Goal: Check status: Check status

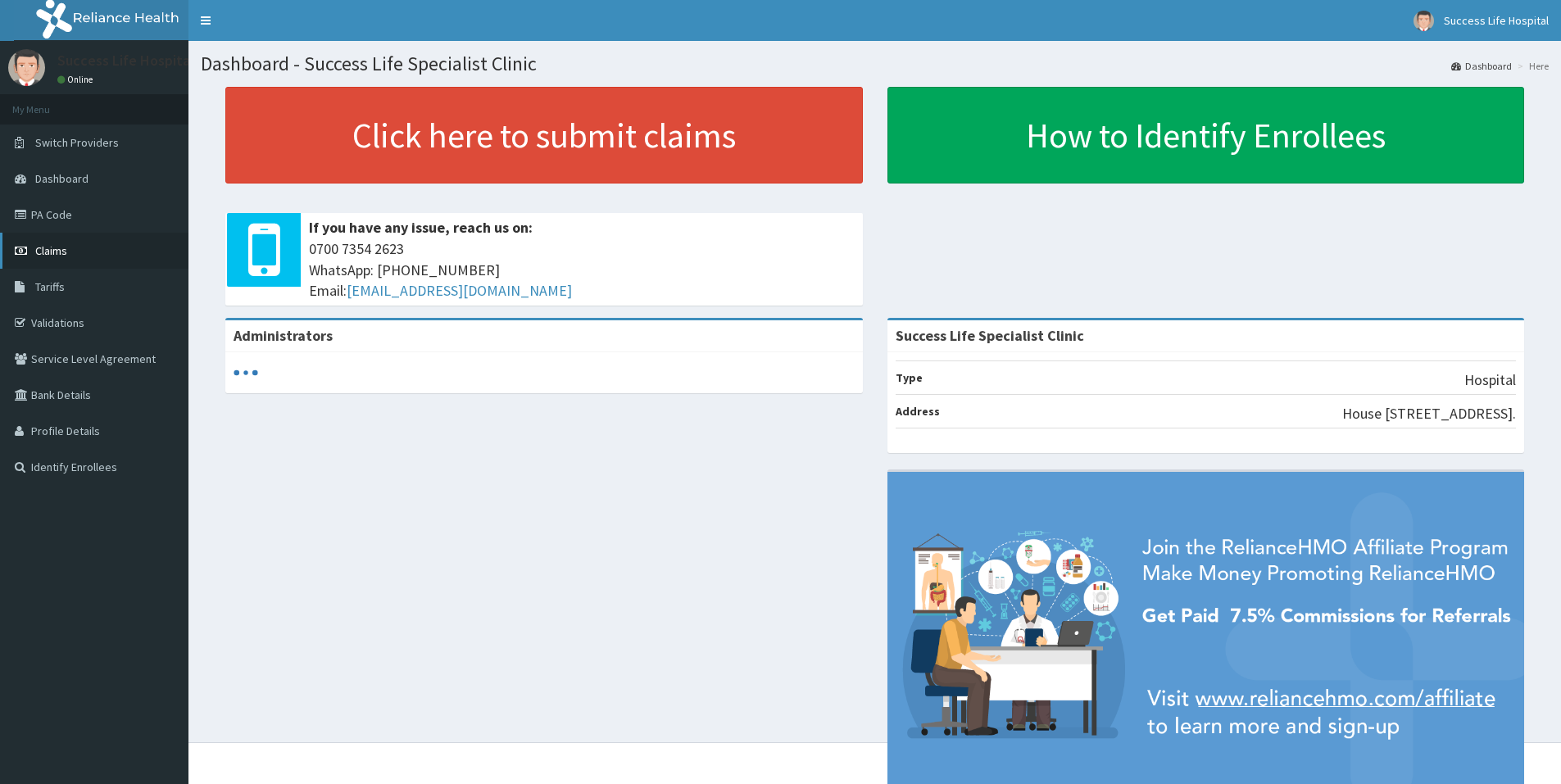
click at [98, 253] on link "Claims" at bounding box center [94, 251] width 188 height 36
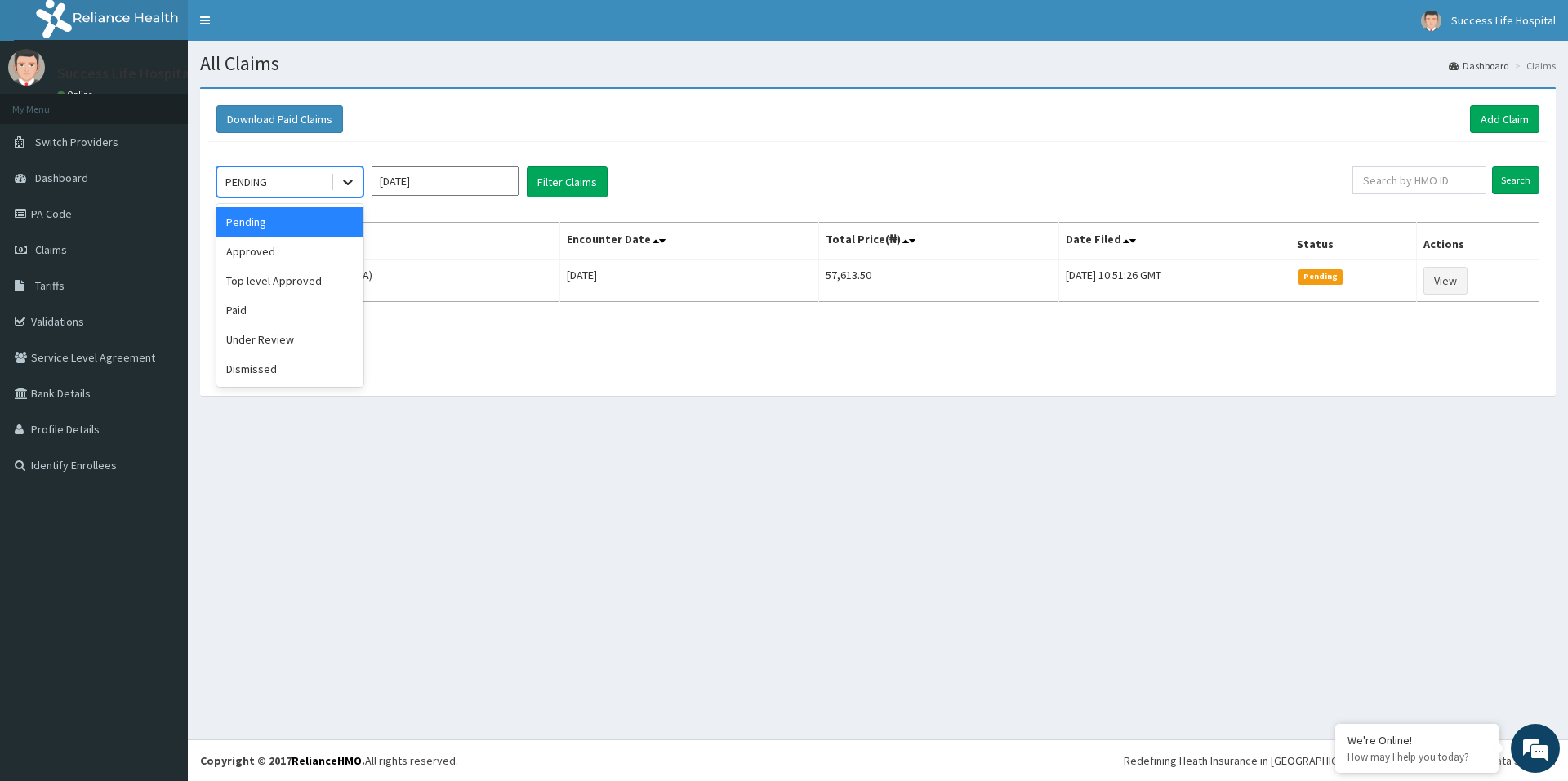
click at [356, 183] on div at bounding box center [347, 182] width 29 height 29
click at [261, 312] on div "Paid" at bounding box center [290, 310] width 147 height 29
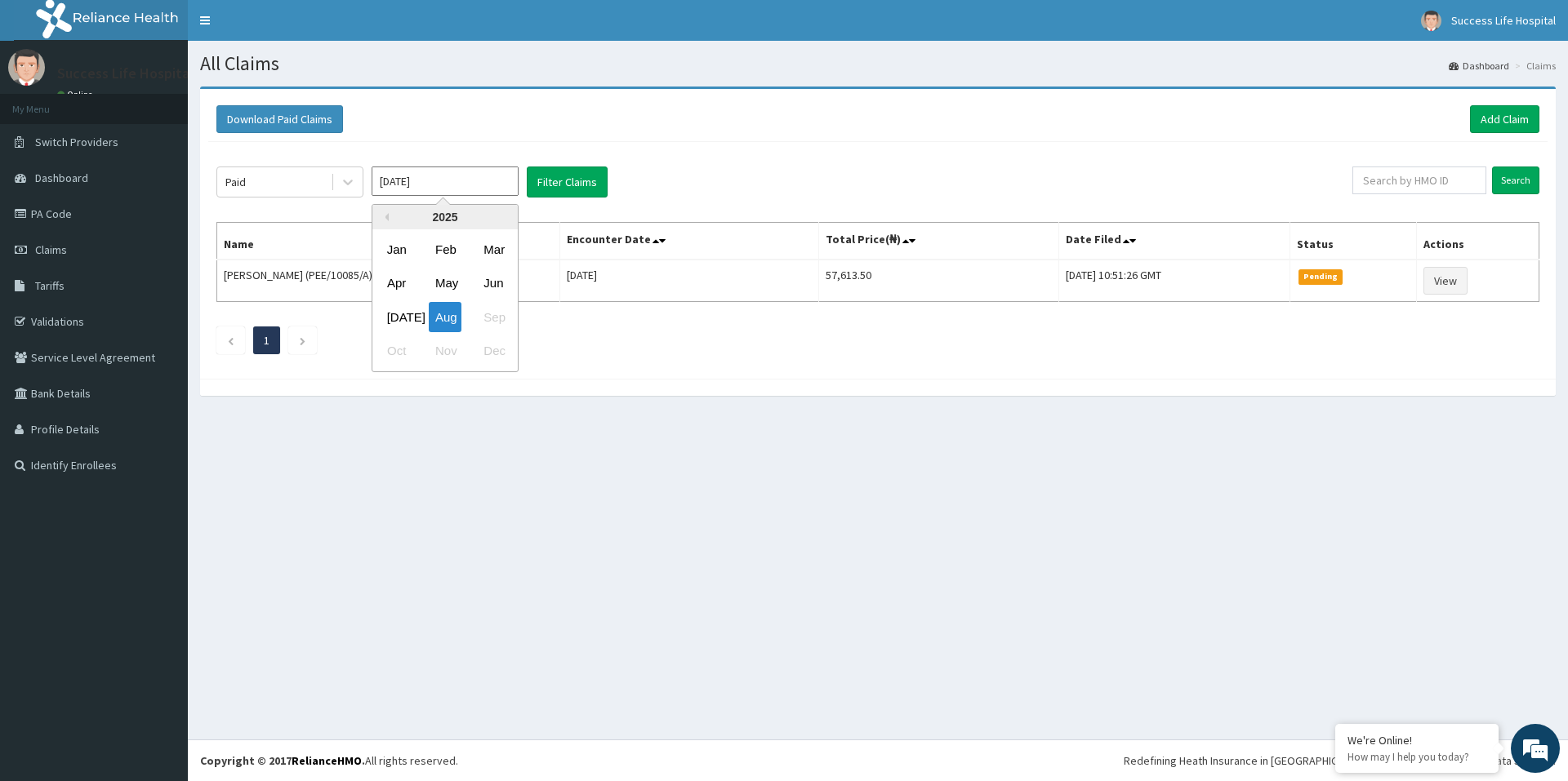
click at [465, 183] on input "[DATE]" at bounding box center [444, 181] width 147 height 29
click at [430, 279] on div "May" at bounding box center [444, 283] width 32 height 30
click at [578, 176] on button "Filter Claims" at bounding box center [566, 182] width 81 height 31
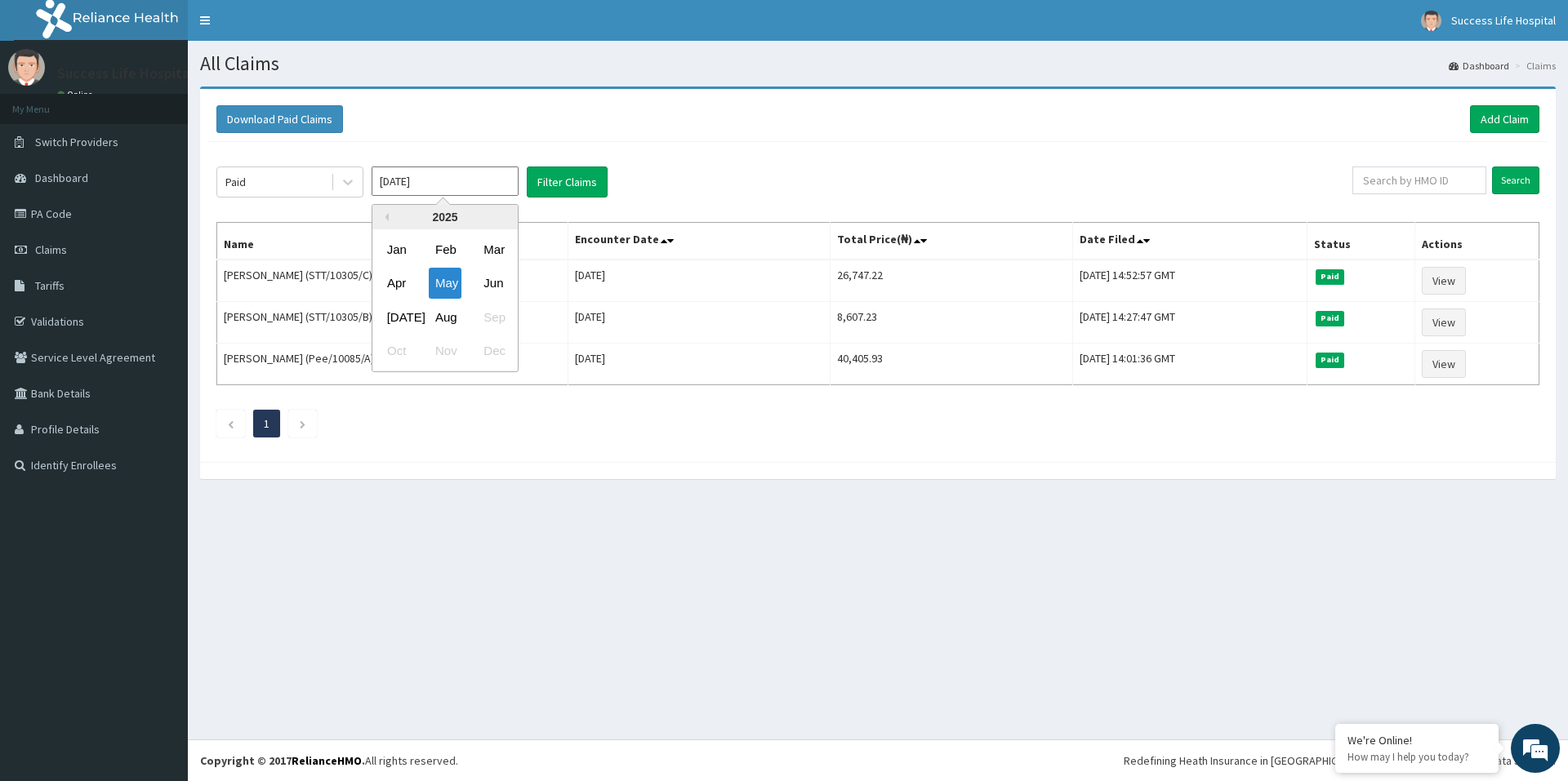
click at [421, 184] on input "[DATE]" at bounding box center [444, 181] width 147 height 29
click at [383, 277] on div "Apr" at bounding box center [397, 283] width 32 height 30
type input "[DATE]"
click at [583, 183] on button "Filter Claims" at bounding box center [566, 182] width 81 height 31
